Goal: Information Seeking & Learning: Learn about a topic

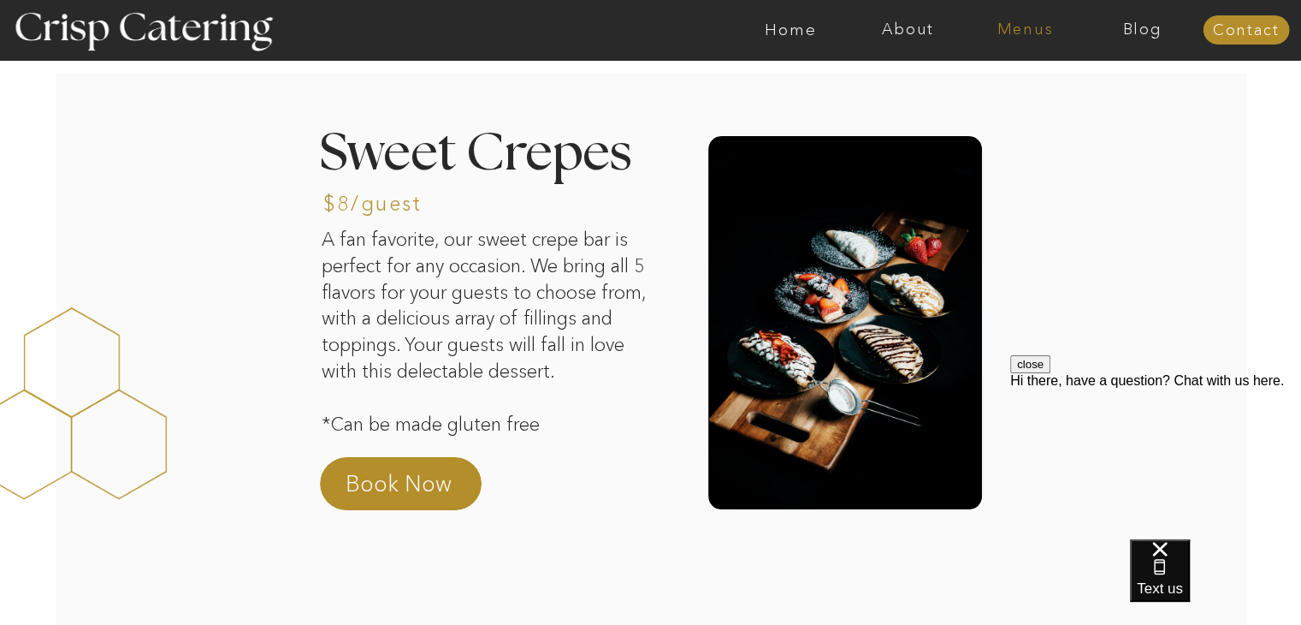
drag, startPoint x: 400, startPoint y: 6, endPoint x: 1031, endPoint y: 34, distance: 631.1
click at [1031, 34] on nav "Menus" at bounding box center [1025, 29] width 117 height 17
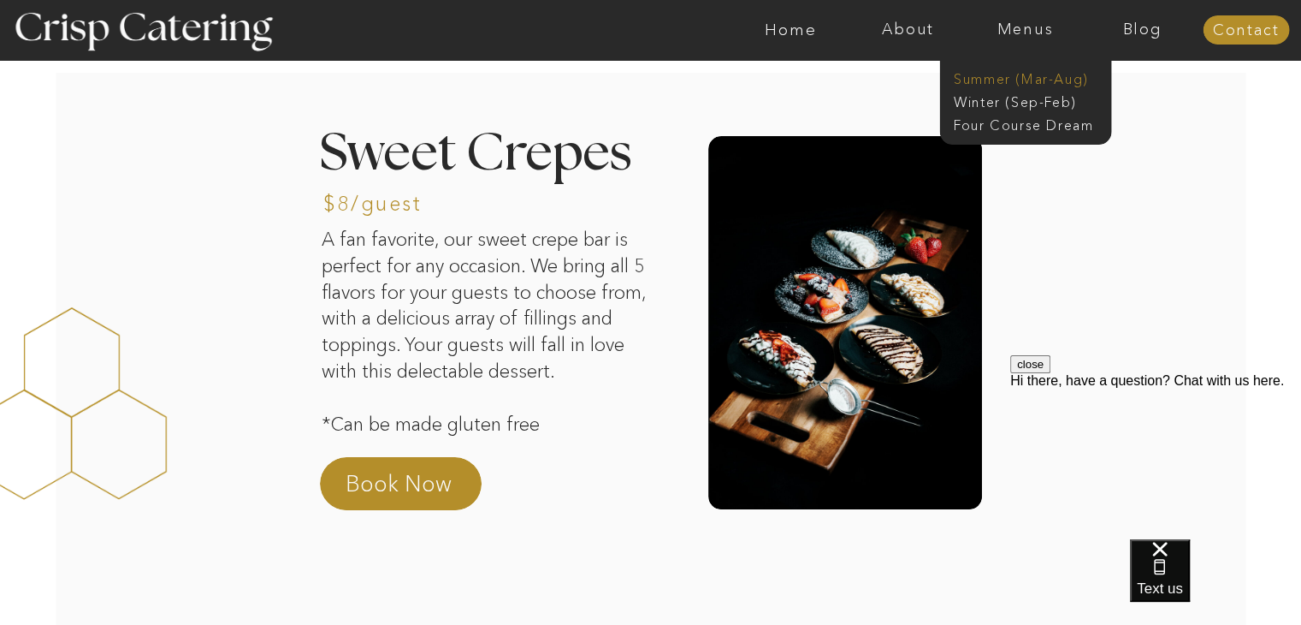
click at [998, 74] on nav "Summer (Mar-Aug)" at bounding box center [1030, 77] width 153 height 16
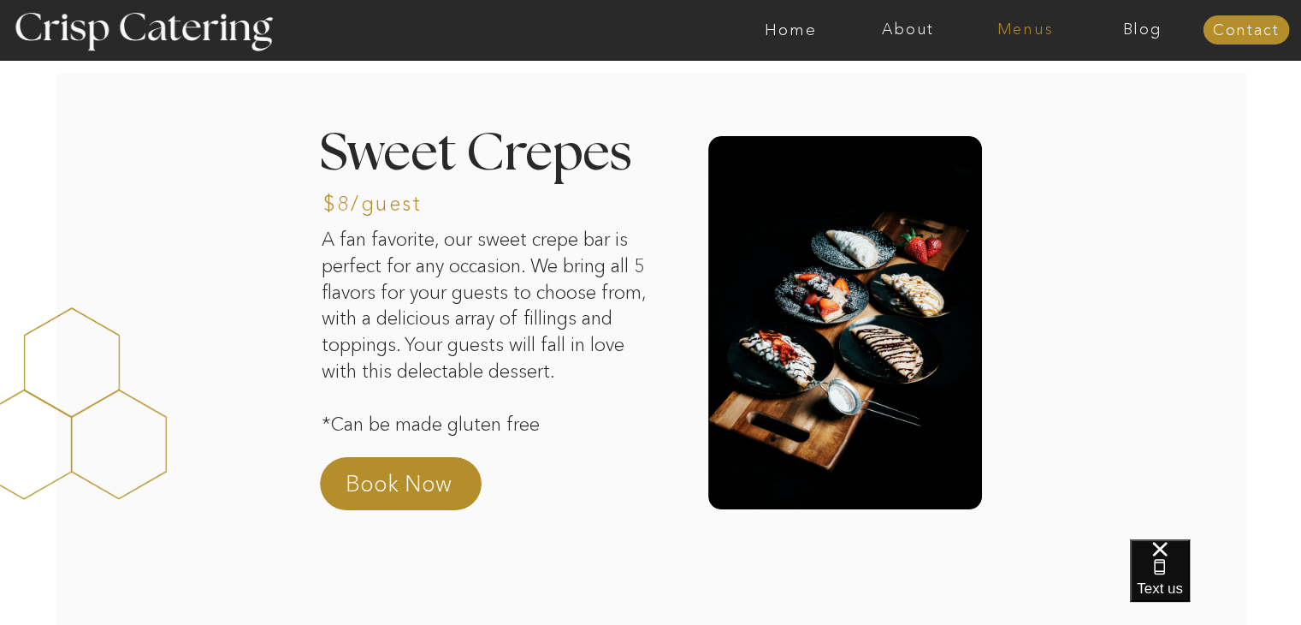
click at [1027, 28] on nav "Menus" at bounding box center [1025, 29] width 117 height 17
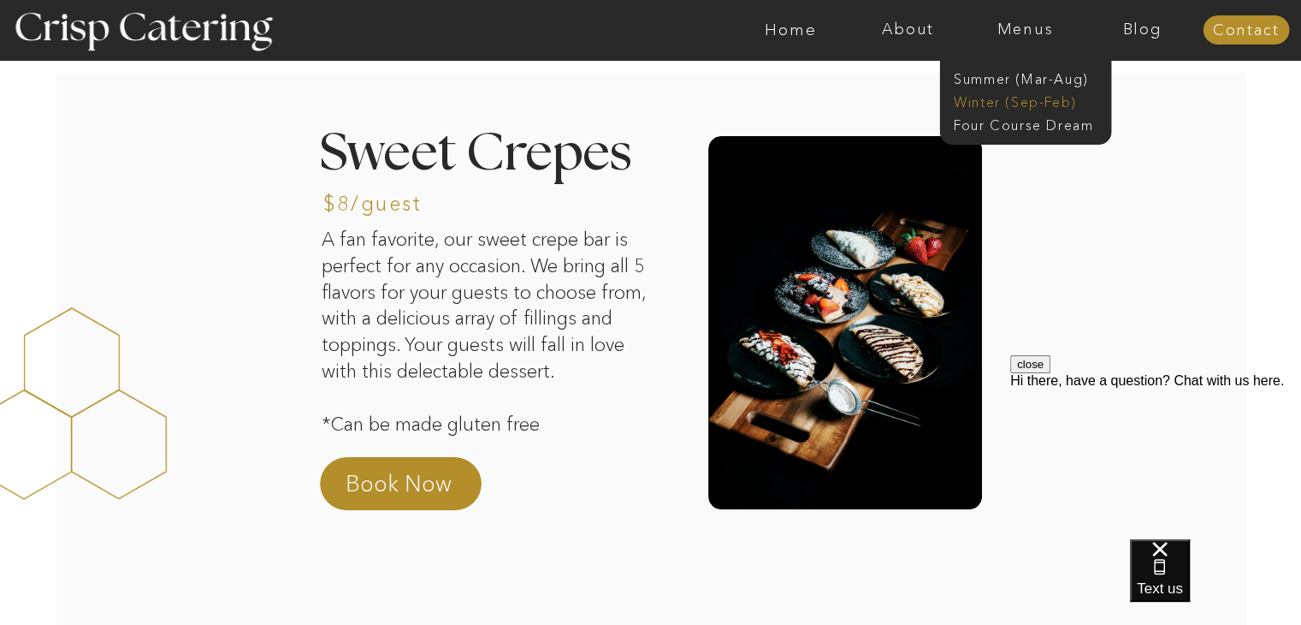
click at [999, 103] on nav "Winter (Sep-Feb)" at bounding box center [1024, 100] width 140 height 16
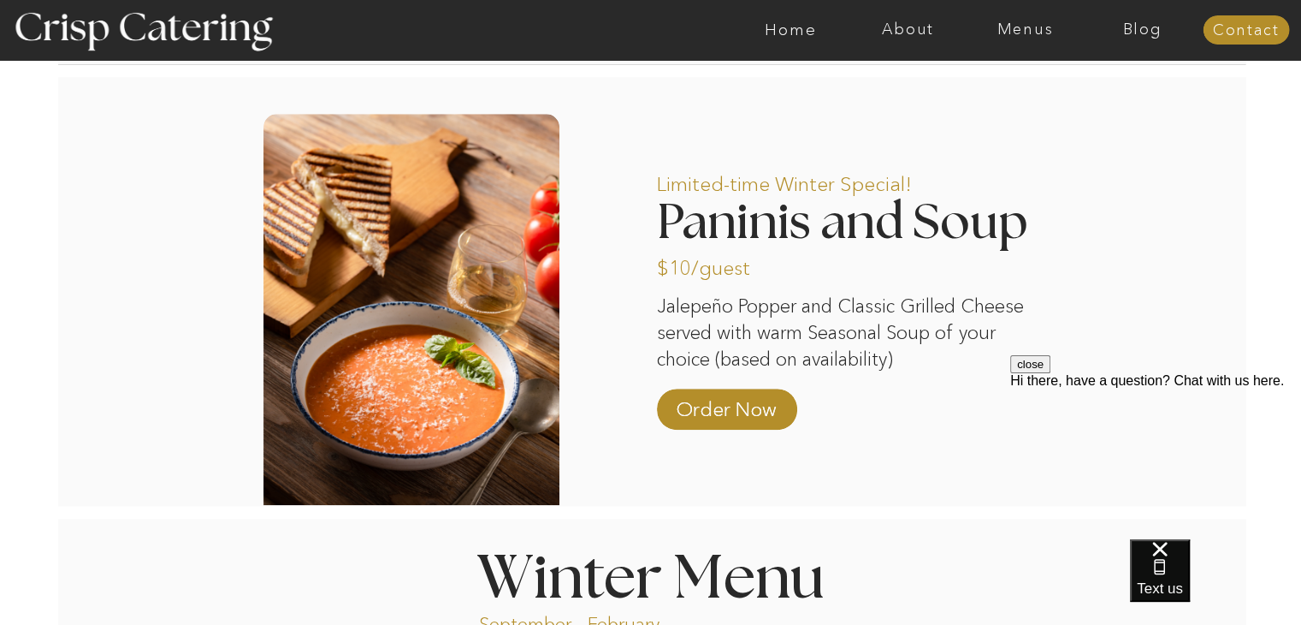
scroll to position [1388, 0]
